Goal: Navigation & Orientation: Understand site structure

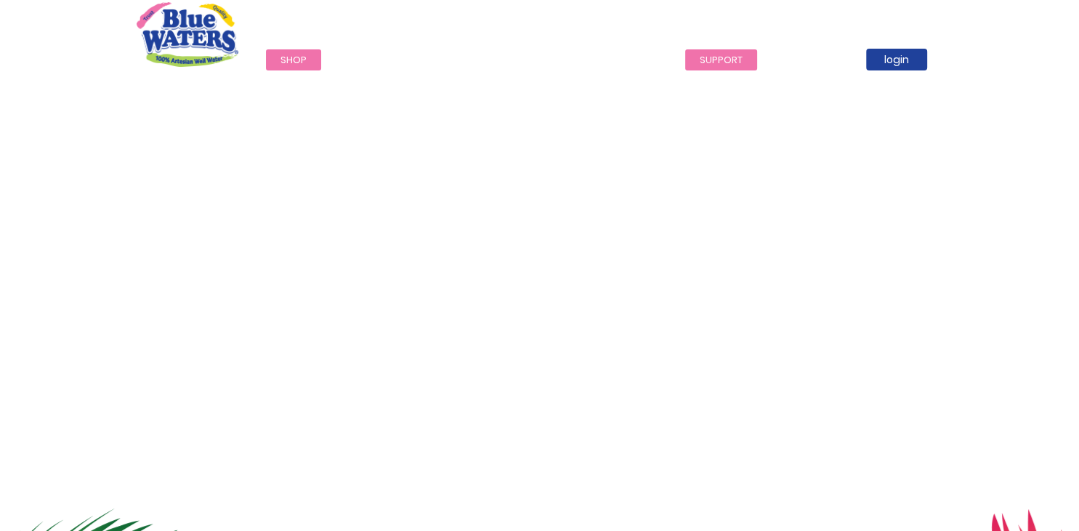
click at [707, 61] on link "support" at bounding box center [721, 59] width 72 height 21
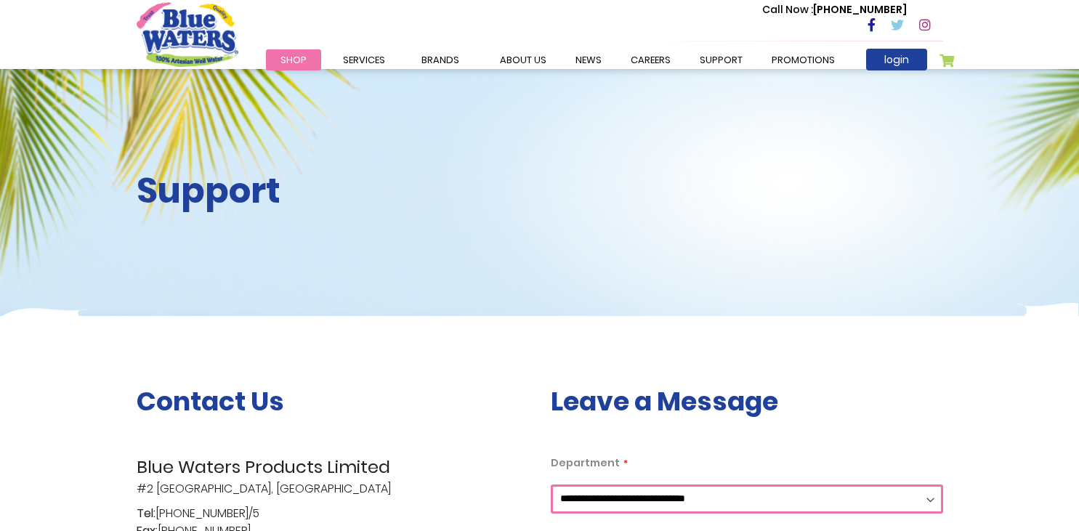
scroll to position [153, 0]
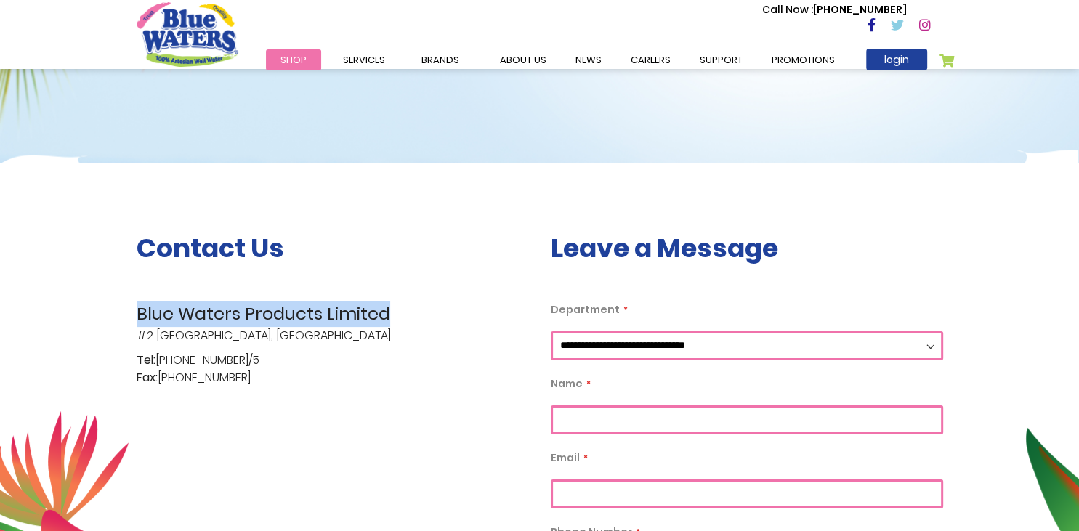
drag, startPoint x: 388, startPoint y: 313, endPoint x: 126, endPoint y: 310, distance: 261.7
copy span "Blue Waters Products Limited"
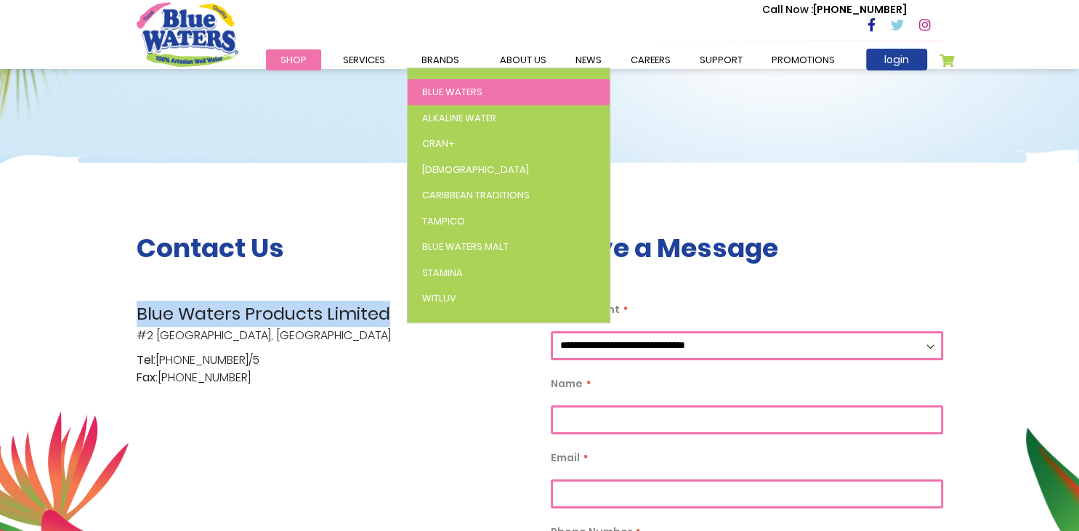
click at [469, 89] on span "Blue Waters" at bounding box center [452, 92] width 60 height 14
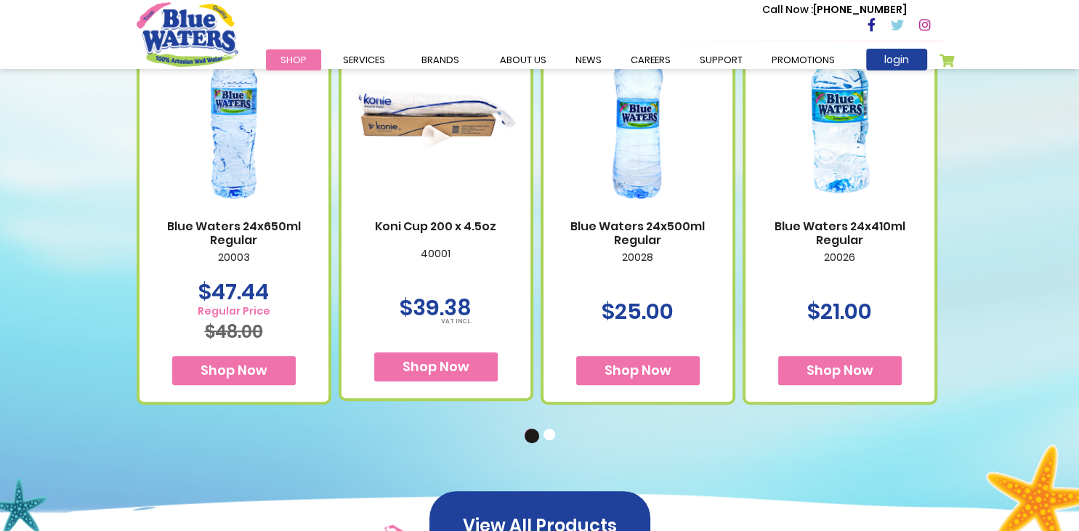
scroll to position [537, 0]
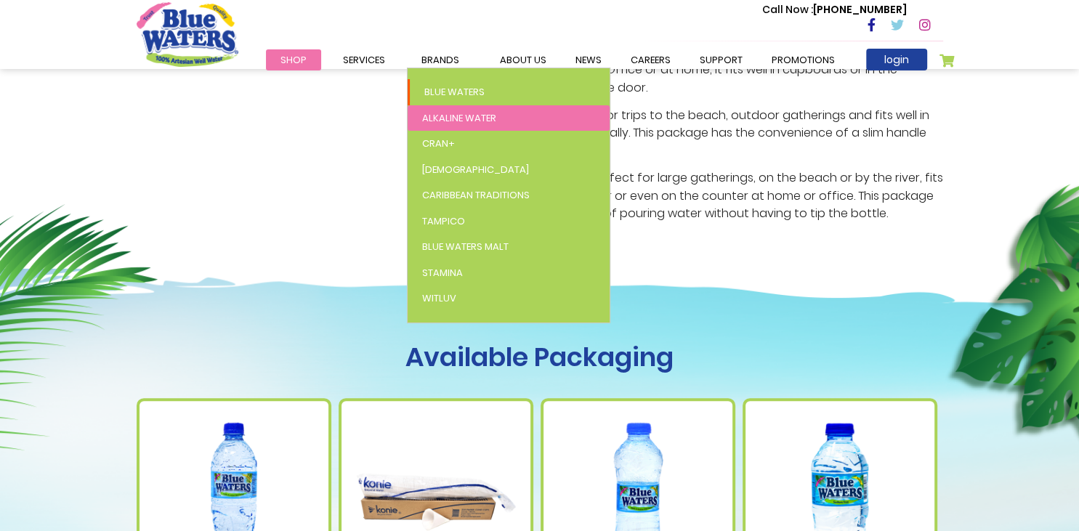
click at [431, 118] on span "Alkaline Water" at bounding box center [459, 118] width 74 height 14
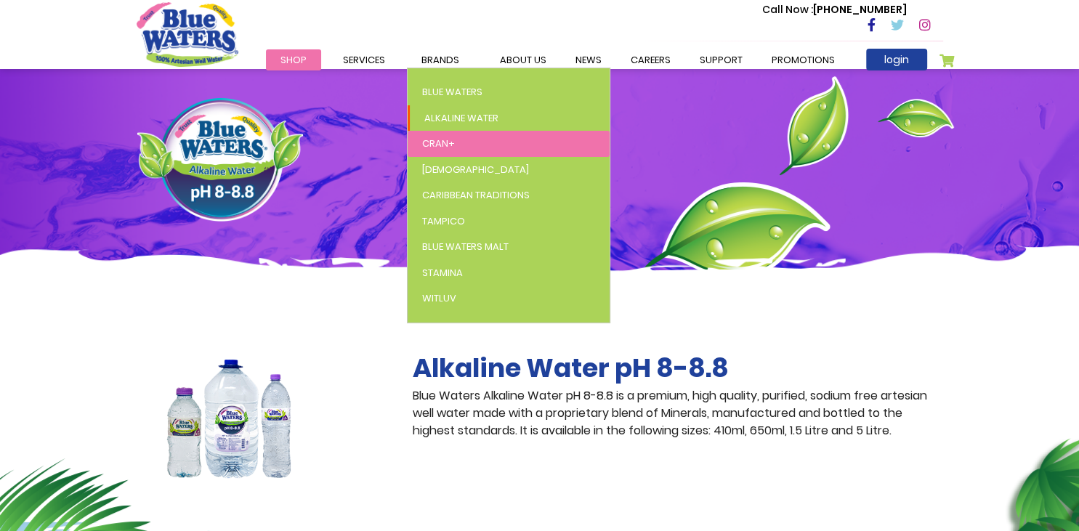
click at [443, 148] on span "Cran+" at bounding box center [438, 144] width 33 height 14
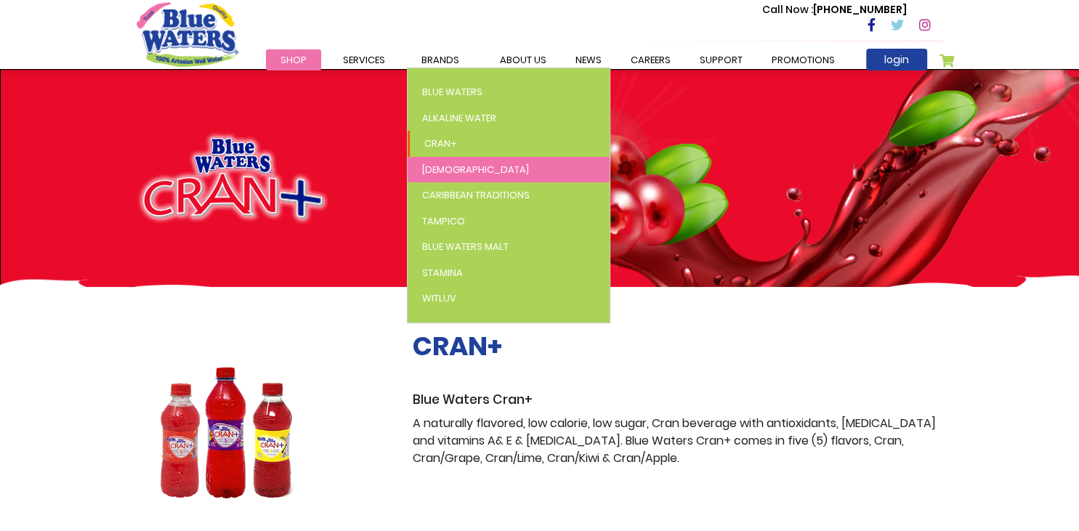
click at [440, 169] on span "[DEMOGRAPHIC_DATA]" at bounding box center [475, 170] width 107 height 14
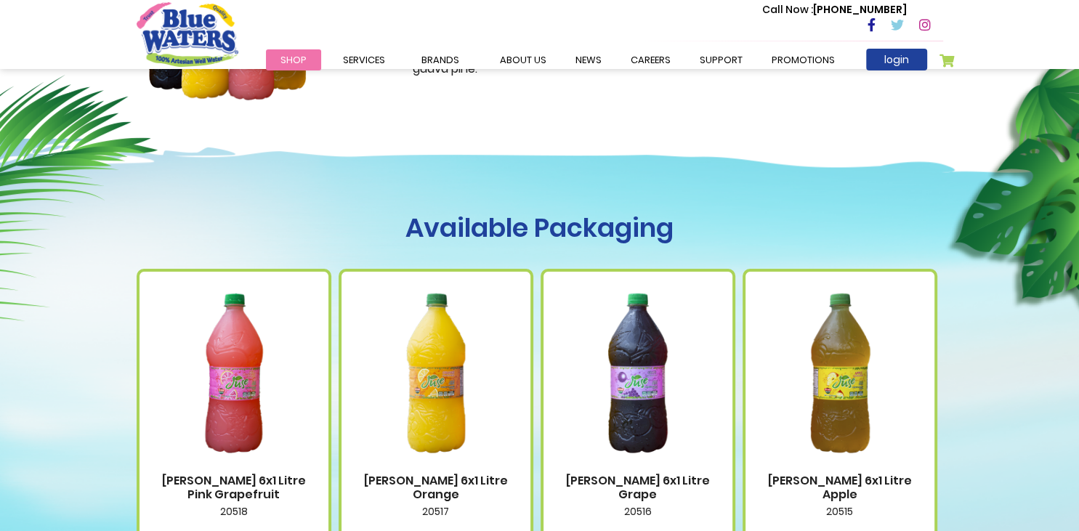
scroll to position [76, 0]
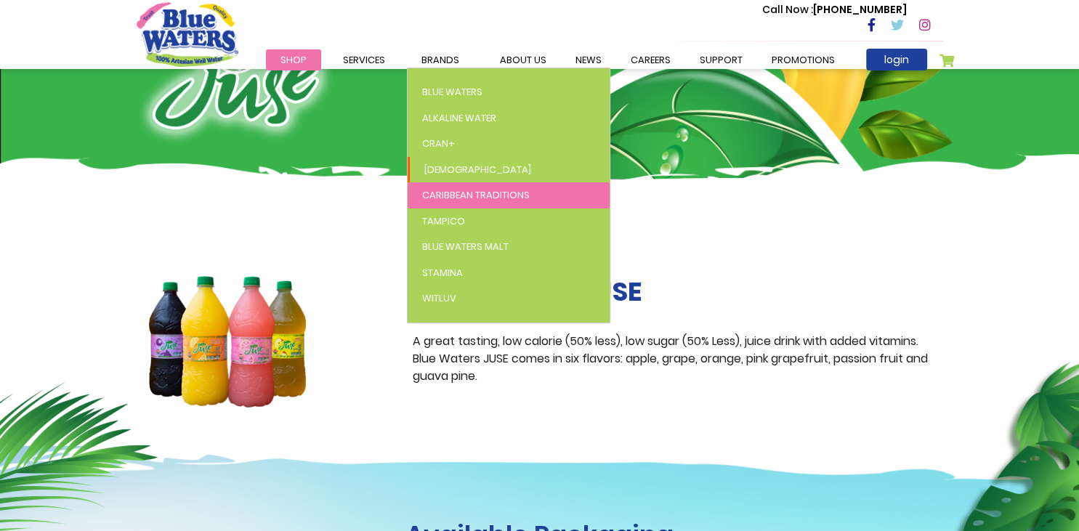
click at [435, 198] on span "Caribbean Traditions" at bounding box center [476, 195] width 108 height 14
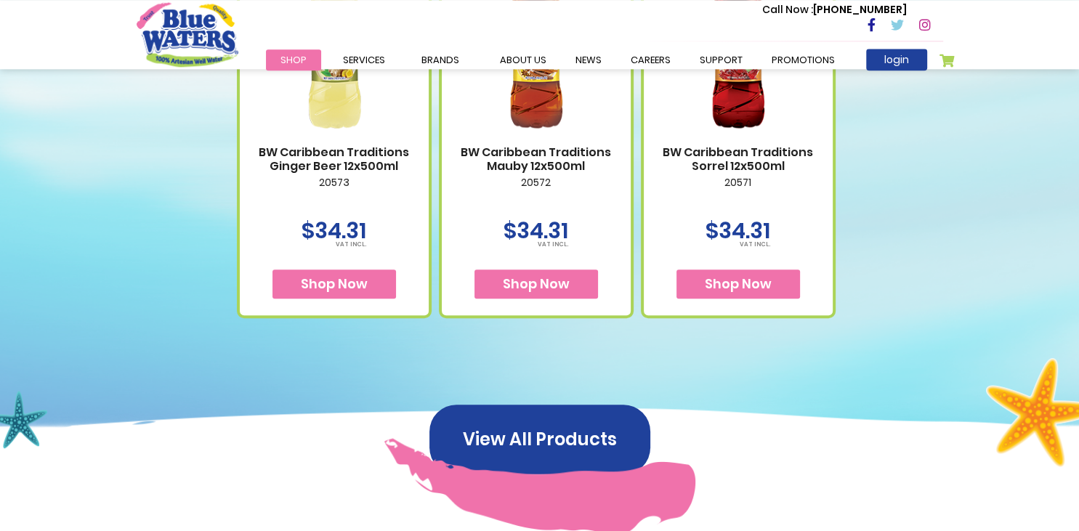
scroll to position [768, 0]
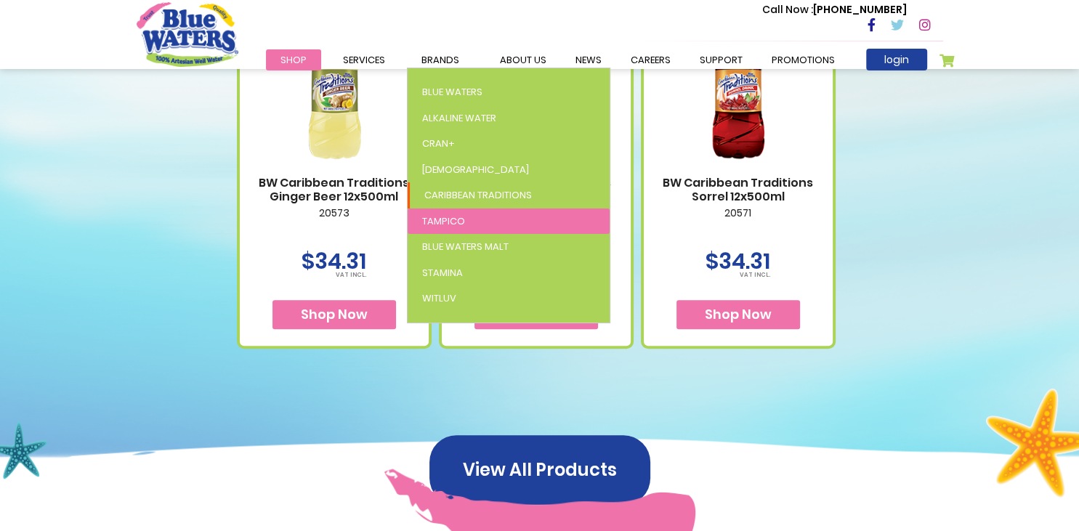
click at [467, 220] on link "Tampico" at bounding box center [509, 222] width 202 height 26
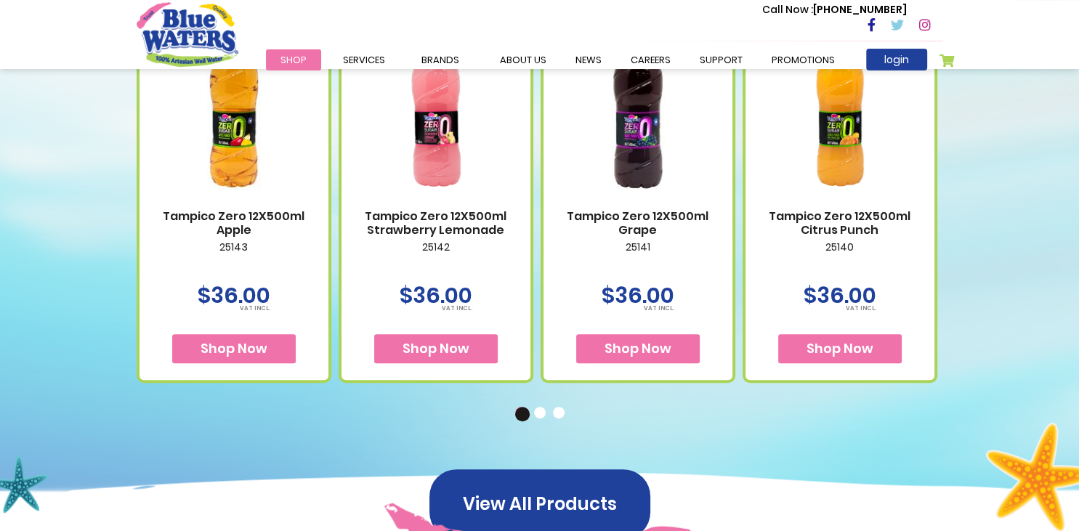
scroll to position [844, 0]
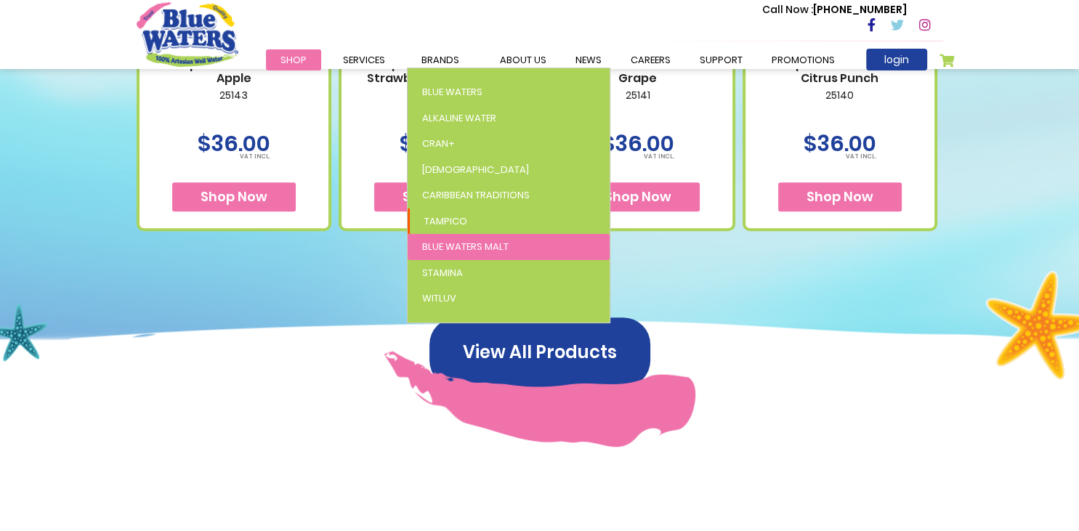
click at [452, 249] on span "Blue Waters Malt" at bounding box center [465, 247] width 86 height 14
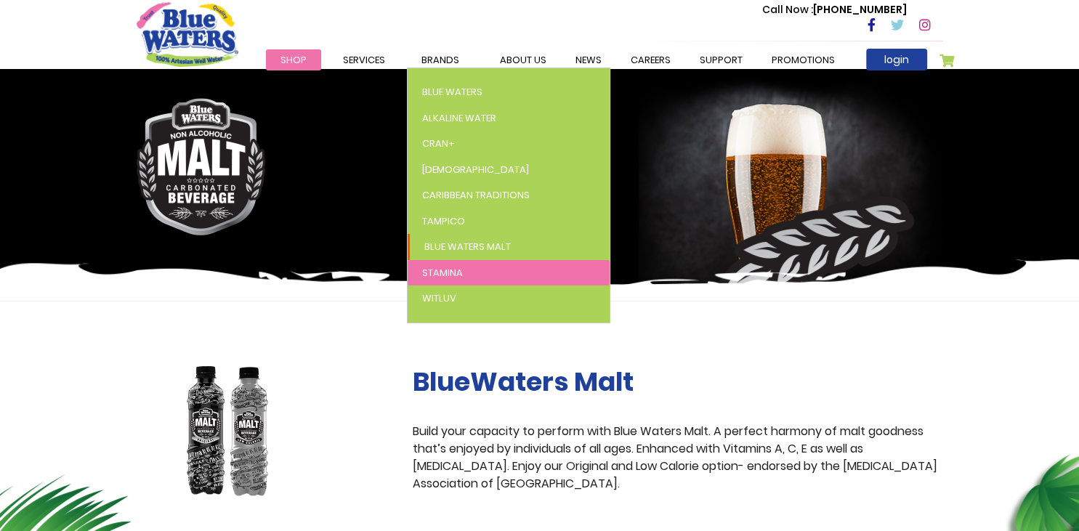
click at [438, 270] on span "Stamina" at bounding box center [442, 273] width 41 height 14
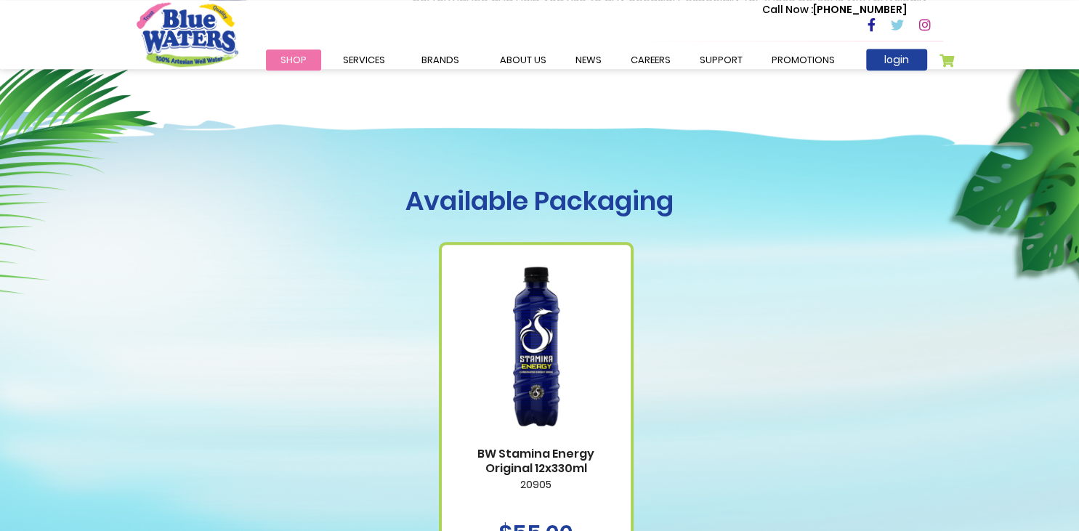
scroll to position [613, 0]
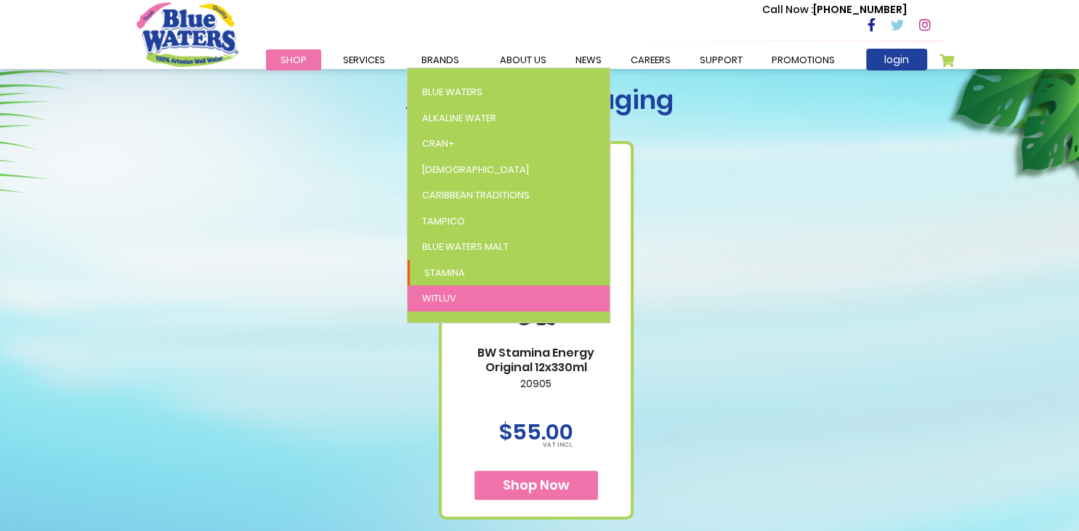
click at [419, 294] on link "WitLuv" at bounding box center [509, 299] width 202 height 26
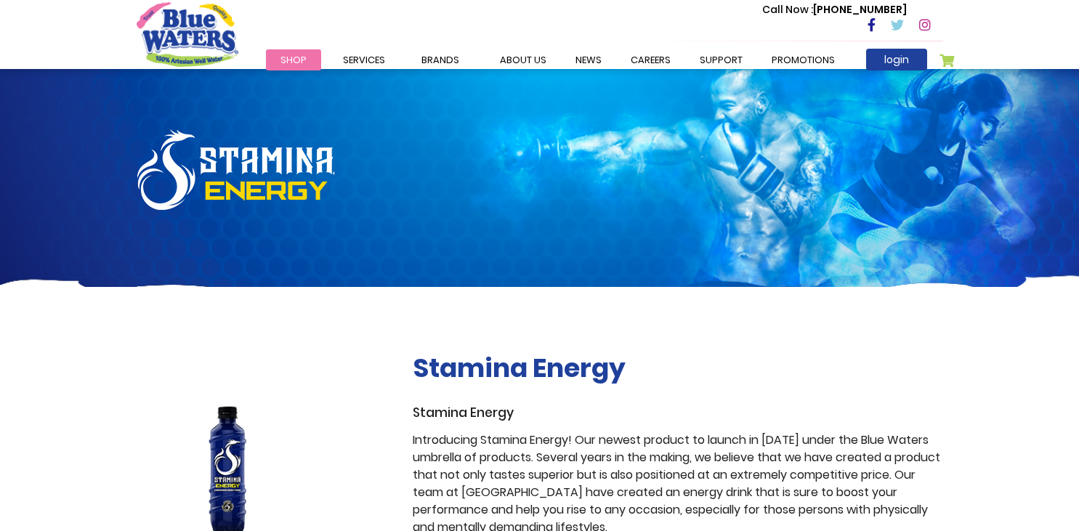
scroll to position [613, 0]
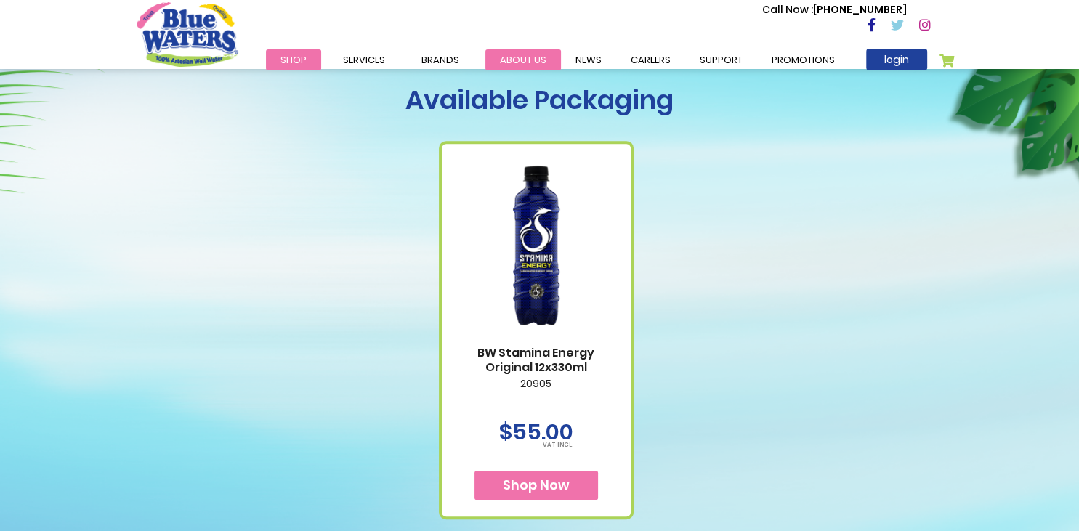
click at [518, 65] on link "about us" at bounding box center [524, 59] width 76 height 21
